Goal: Task Accomplishment & Management: Use online tool/utility

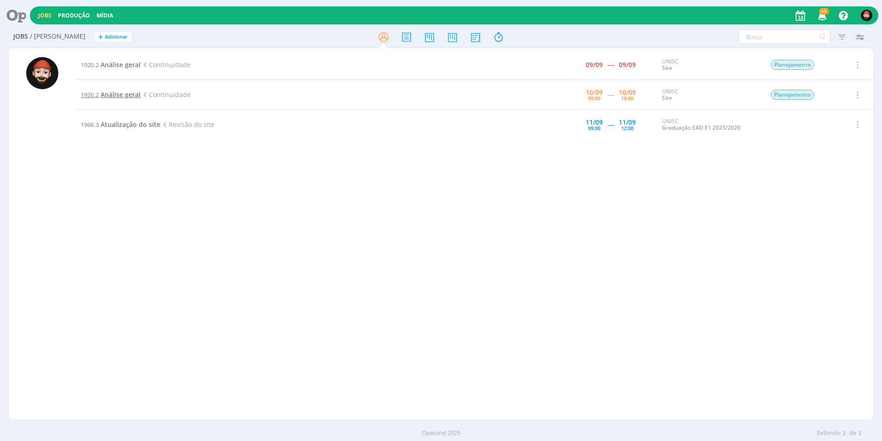
click at [123, 94] on span "Análise geral" at bounding box center [121, 94] width 40 height 9
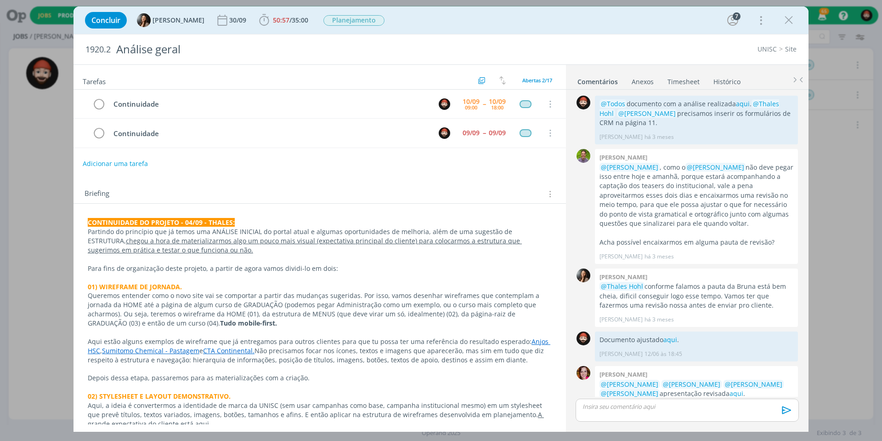
scroll to position [104, 0]
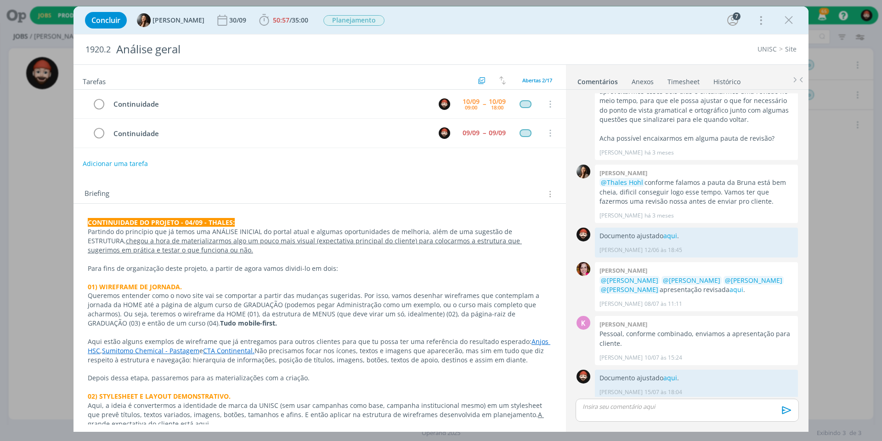
click at [779, 20] on div "Concluir Beatriz Luchese 30/09 50:57 / 35:00 Iniciar Apontar Data * 10/09/2025 …" at bounding box center [440, 20] width 721 height 22
click at [784, 18] on icon "dialog" at bounding box center [789, 20] width 14 height 14
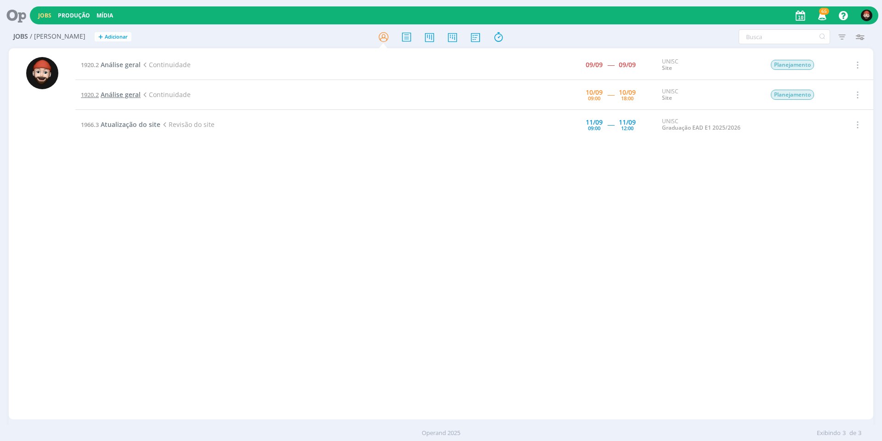
click at [129, 96] on span "Análise geral" at bounding box center [121, 94] width 40 height 9
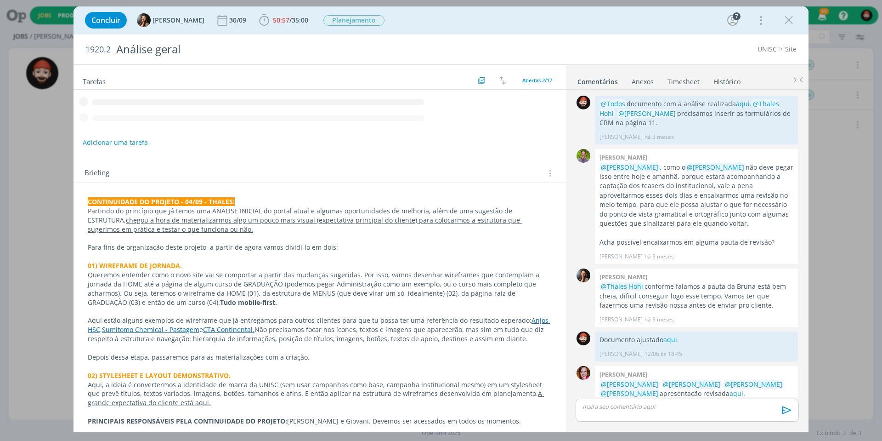
scroll to position [104, 0]
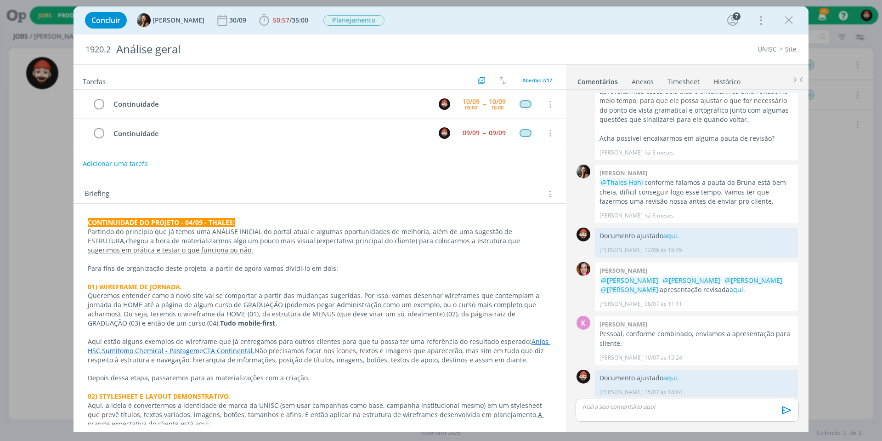
click at [629, 410] on p "dialog" at bounding box center [687, 406] width 209 height 8
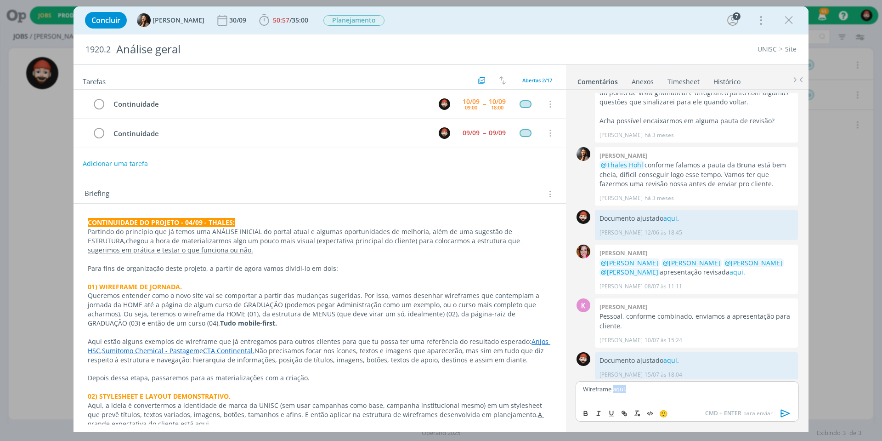
drag, startPoint x: 615, startPoint y: 392, endPoint x: 643, endPoint y: 391, distance: 28.0
click at [643, 391] on p "Wireframe aqui." at bounding box center [687, 389] width 209 height 8
click at [624, 413] on icon "dialog" at bounding box center [625, 414] width 3 height 3
paste input "https://www.figma.com/design/wELG8gSXnxUOuBRxdavoyQ/Wireframe-%7C-Portal-UNISC?…"
type input "https://www.figma.com/design/wELG8gSXnxUOuBRxdavoyQ/Wireframe-%7C-Portal-UNISC?…"
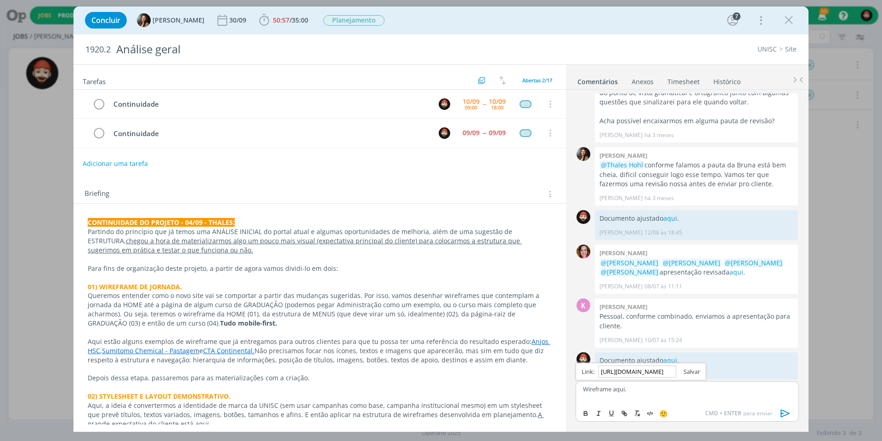
click at [681, 370] on link "dialog" at bounding box center [688, 371] width 24 height 8
click at [681, 386] on p "Wireframe aqui." at bounding box center [687, 389] width 209 height 8
click at [783, 411] on icon "dialog" at bounding box center [786, 413] width 14 height 14
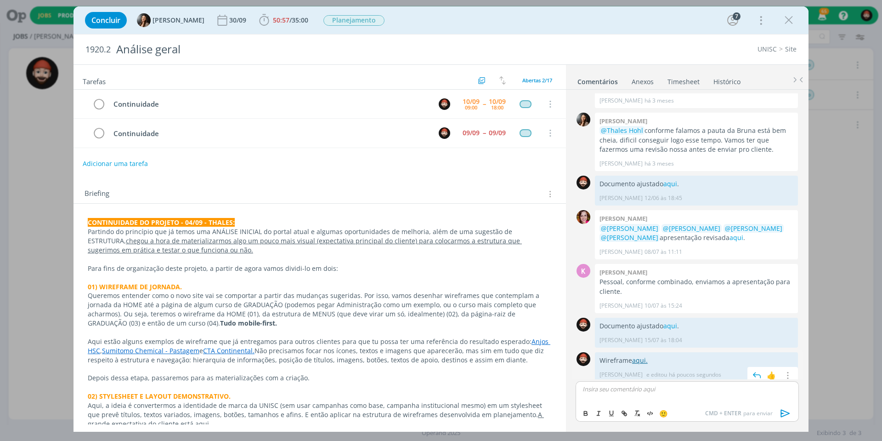
click at [639, 356] on link "aqui." at bounding box center [640, 360] width 16 height 9
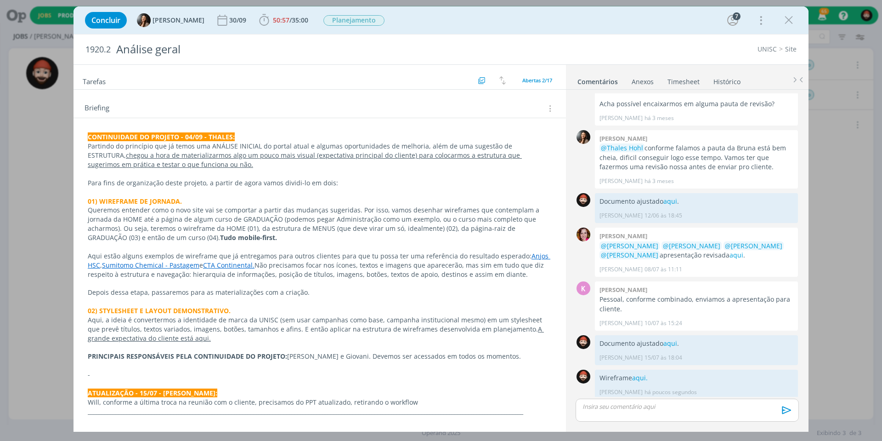
scroll to position [2, 0]
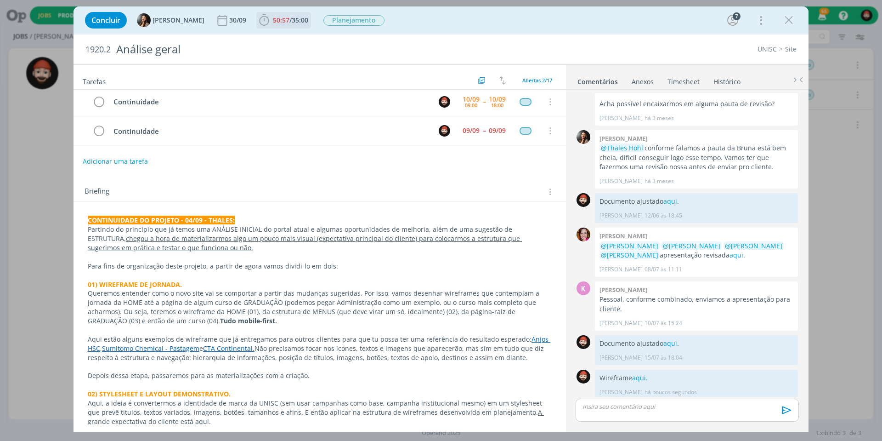
click at [302, 24] on span "50:57 / 35:00" at bounding box center [283, 20] width 53 height 14
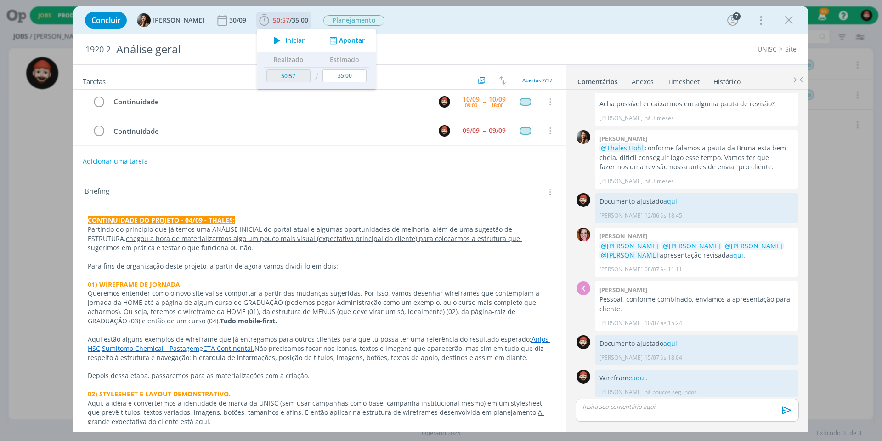
click at [355, 37] on button "Apontar" at bounding box center [346, 41] width 38 height 10
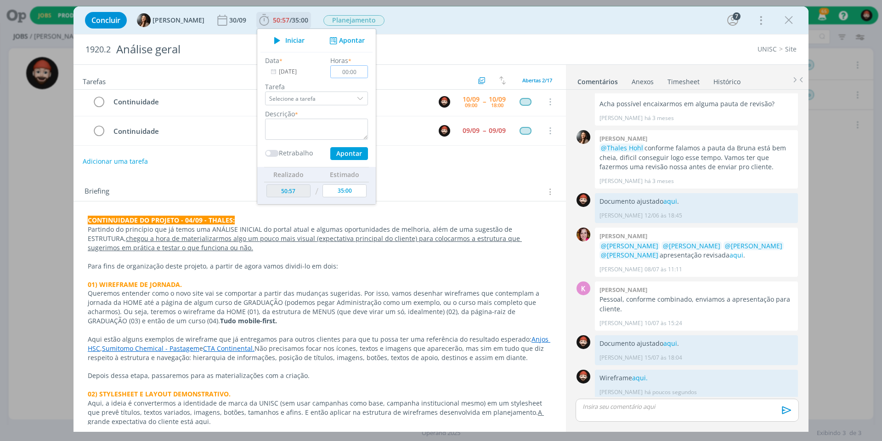
click at [347, 72] on input "00:00" at bounding box center [349, 71] width 38 height 13
type input "02:00"
click at [326, 125] on textarea "dialog" at bounding box center [316, 129] width 103 height 21
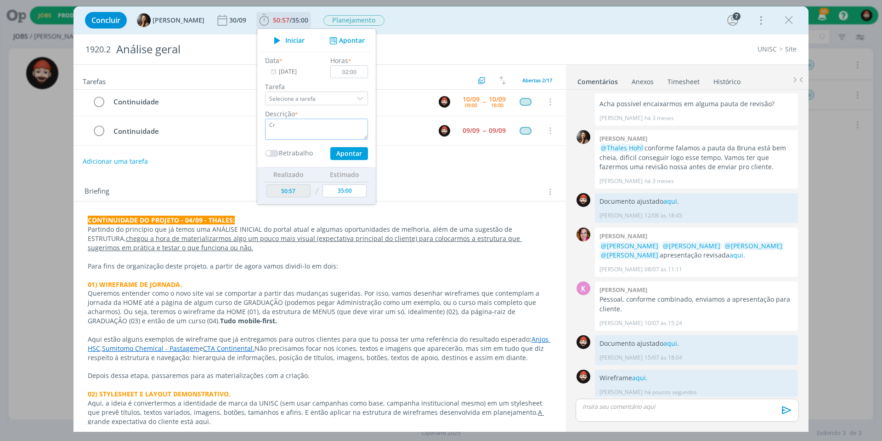
type textarea "C"
type textarea "Planejamento"
click at [353, 151] on button "Apontar" at bounding box center [349, 153] width 38 height 13
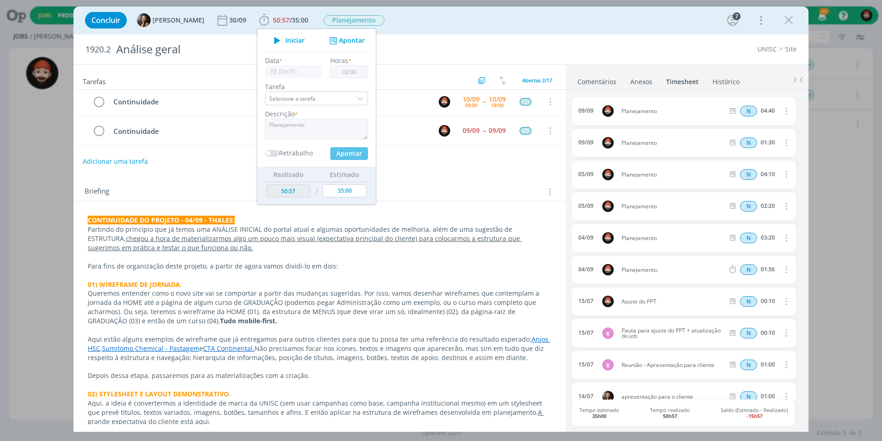
type input "52:57"
click at [438, 172] on div "Tarefas Usar Job de template Ordenar por: Prazo crescente Prazo decrescente Ord…" at bounding box center [320, 244] width 493 height 359
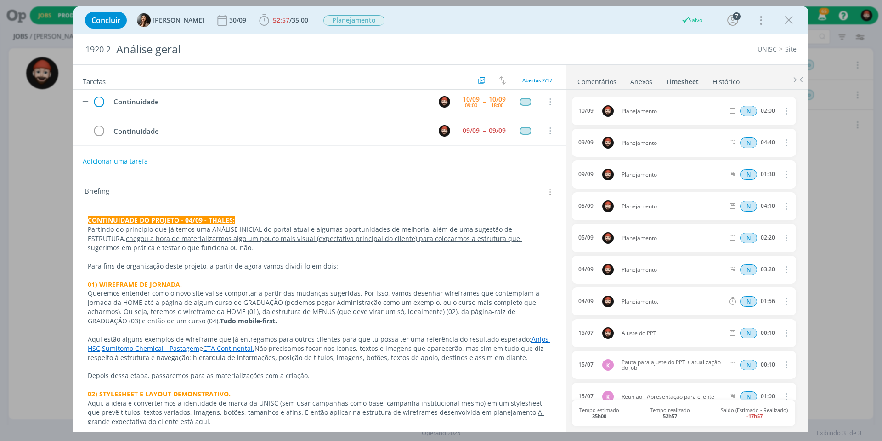
click at [98, 101] on icon "dialog" at bounding box center [99, 102] width 14 height 14
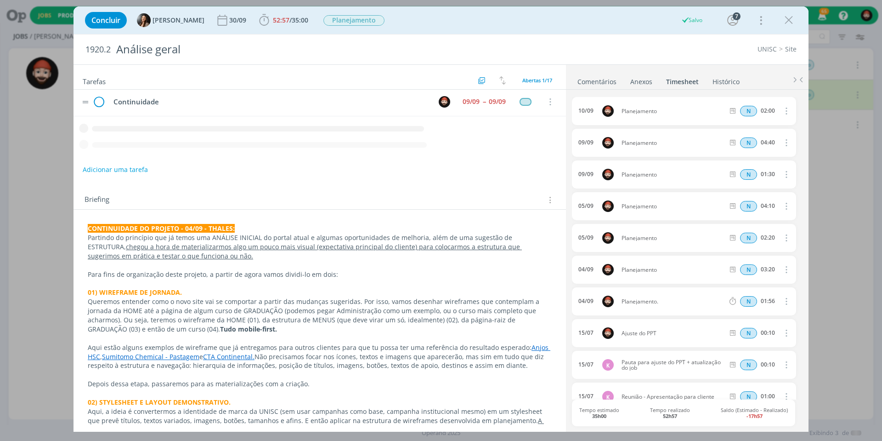
click at [100, 102] on icon "dialog" at bounding box center [99, 102] width 14 height 14
